Goal: Transaction & Acquisition: Purchase product/service

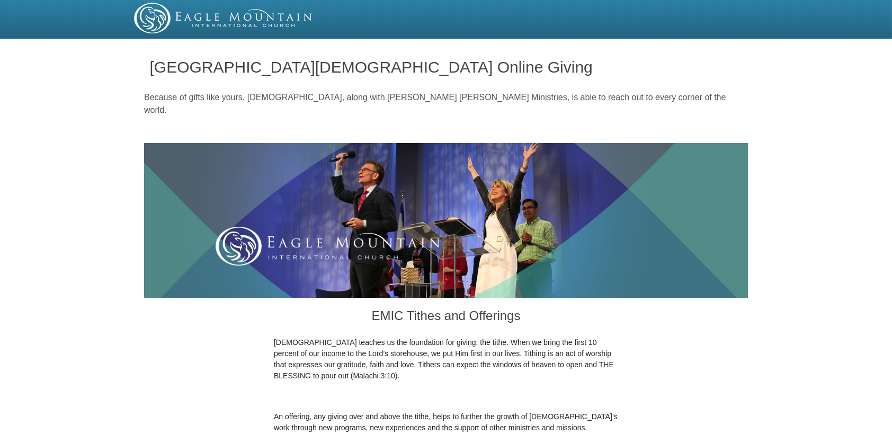
scroll to position [387, 0]
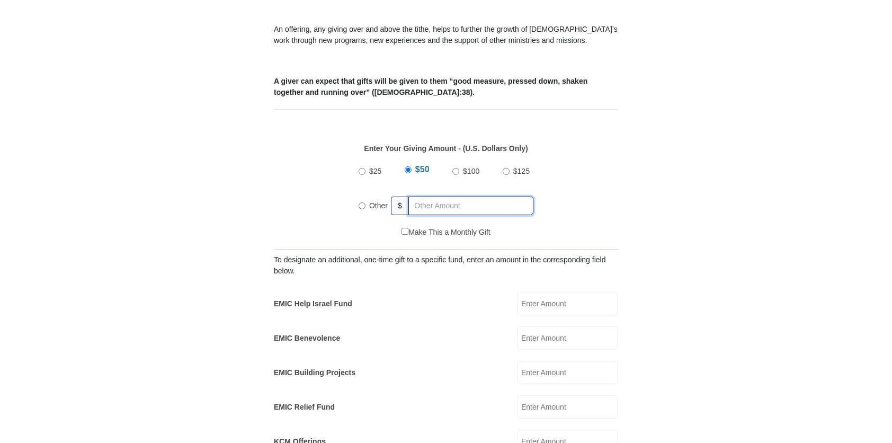
click at [420, 197] on input "text" at bounding box center [470, 206] width 125 height 19
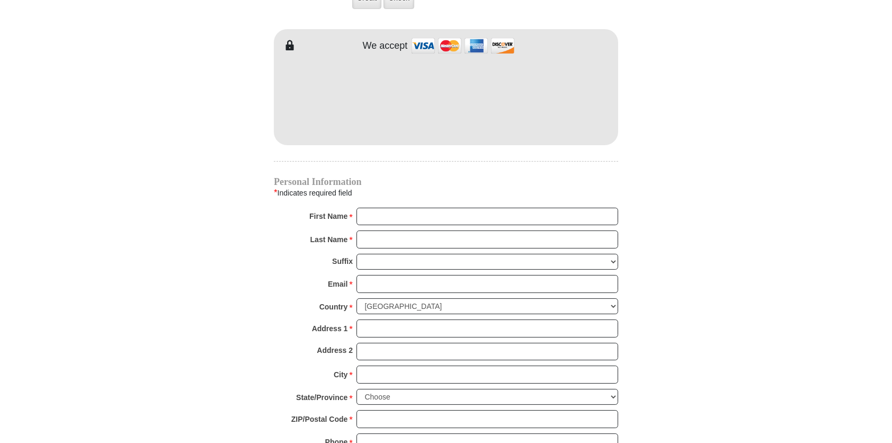
scroll to position [917, 0]
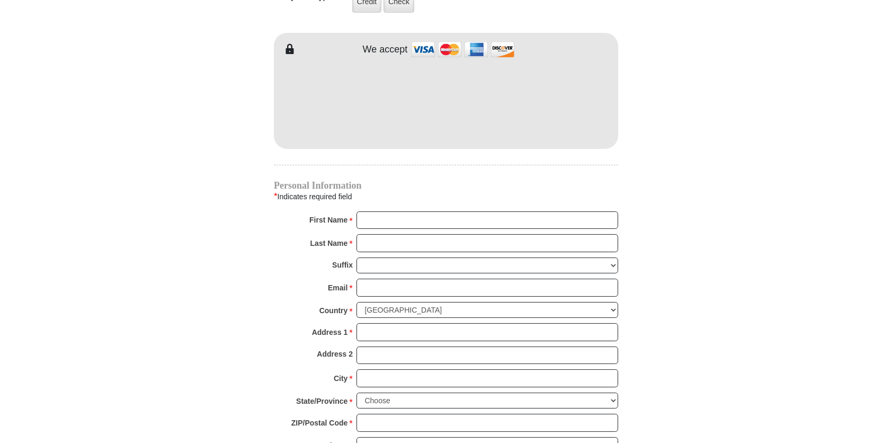
type input "75.00"
radio input "true"
click at [364, 211] on input "First Name *" at bounding box center [487, 220] width 262 height 18
type input "[PERSON_NAME]"
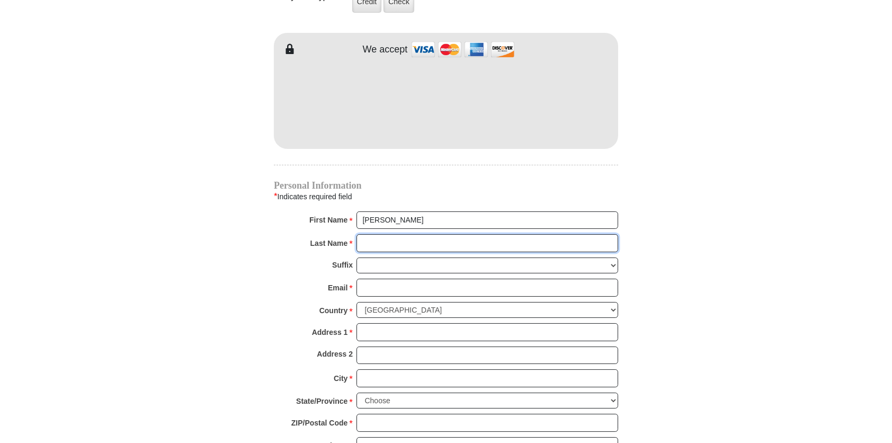
type input "LANG"
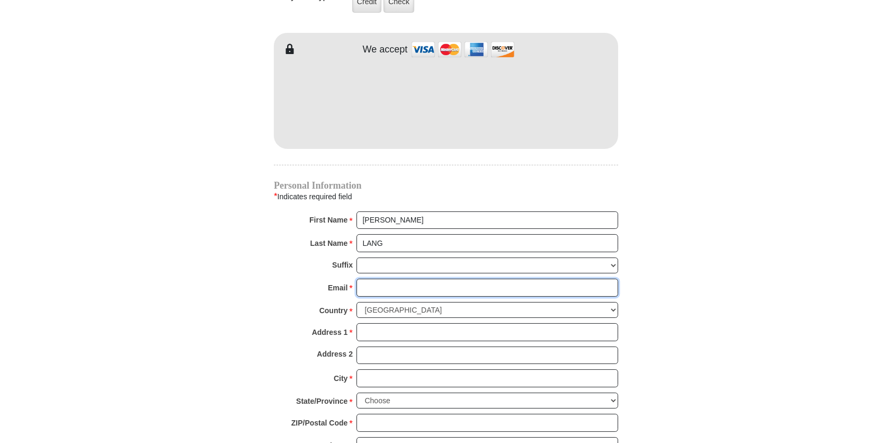
type input "[EMAIL_ADDRESS][DOMAIN_NAME]"
type input "PO Box 372"
type input "Raywood"
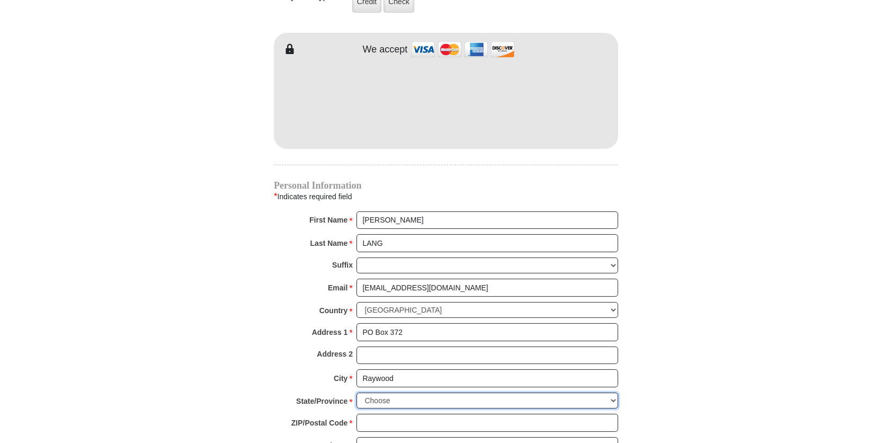
select select "[GEOGRAPHIC_DATA]"
type input "77582"
type input "5127622610"
click at [594, 159] on div "EMIC Tithes and Offerings The [DEMOGRAPHIC_DATA] teaches us the foundation for …" at bounding box center [446, 27] width 344 height 1294
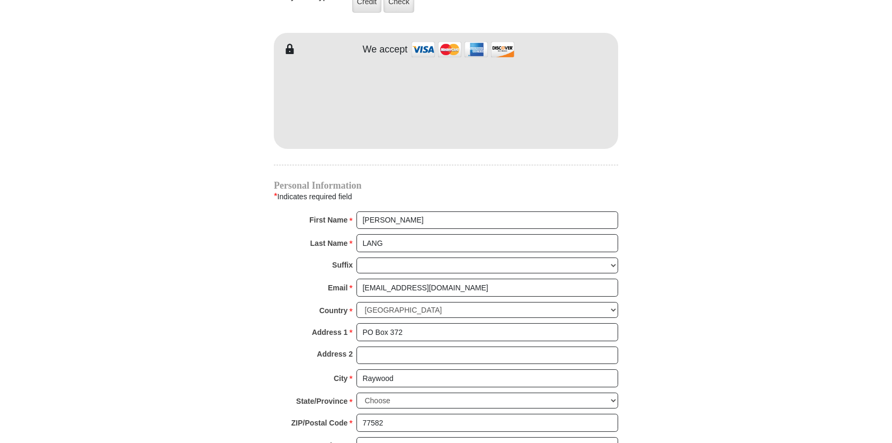
scroll to position [1305, 0]
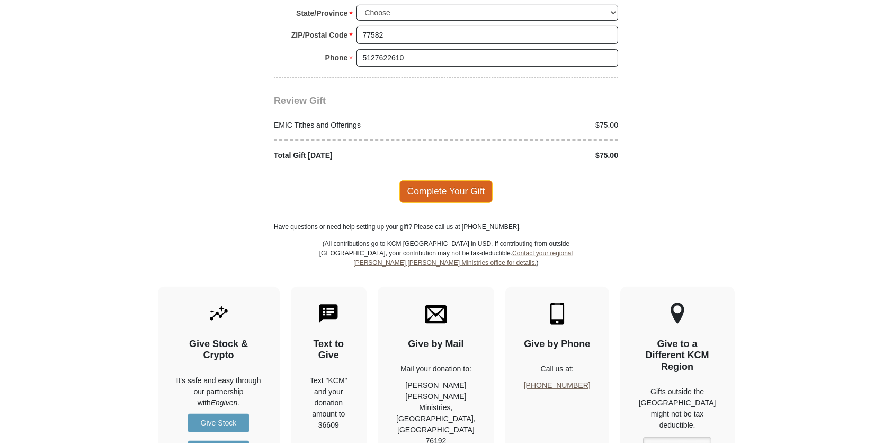
click at [450, 180] on span "Complete Your Gift" at bounding box center [446, 191] width 94 height 22
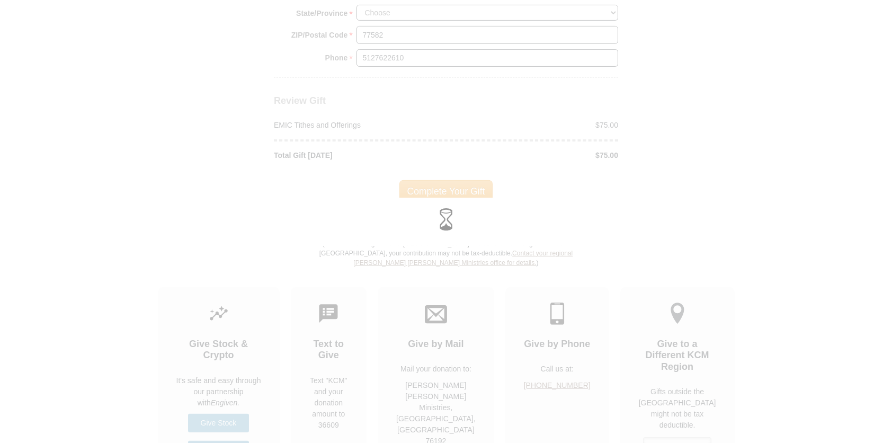
click at [485, 225] on div at bounding box center [445, 221] width 877 height 33
